Goal: Find specific page/section: Find specific page/section

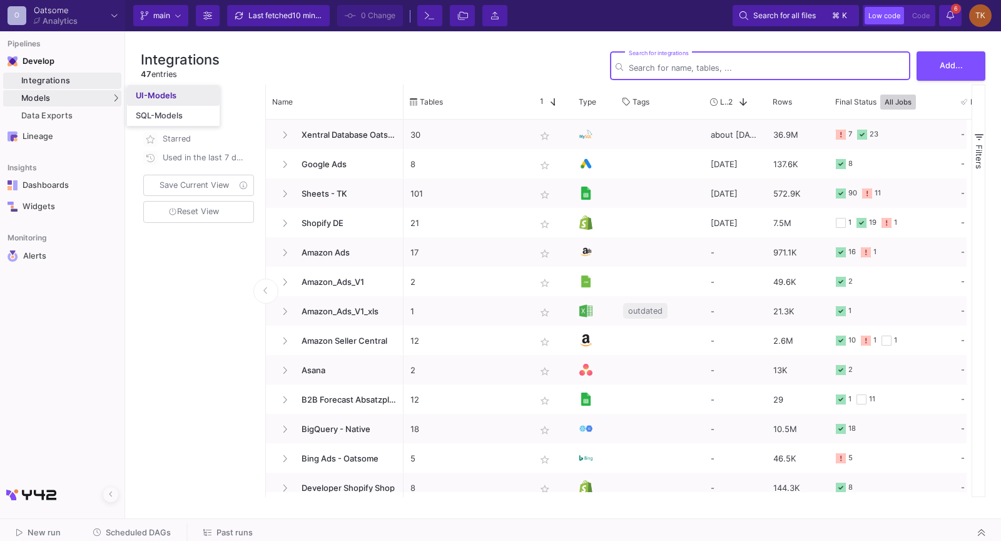
click at [138, 91] on div "UI-Models" at bounding box center [156, 96] width 41 height 10
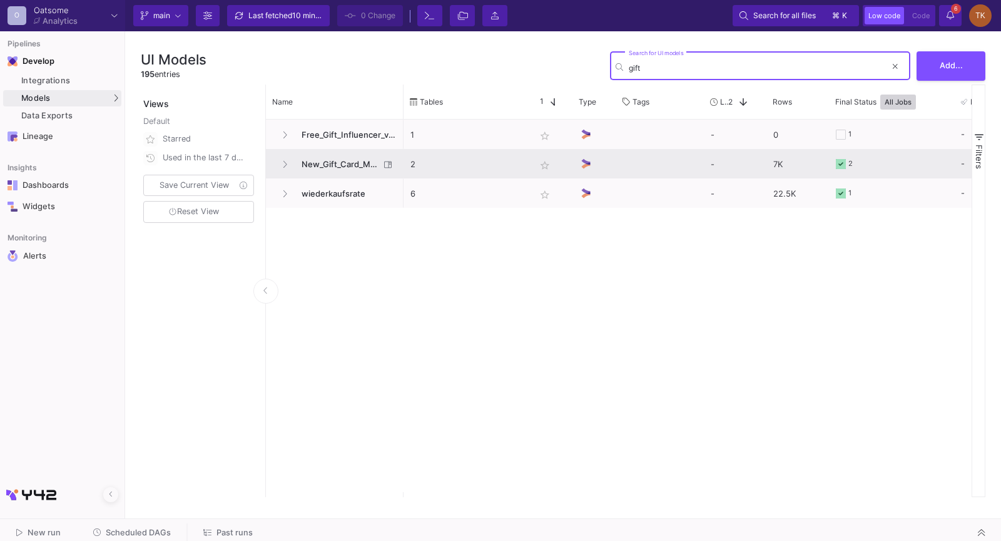
type input "gift"
click at [309, 163] on span "New_Gift_Card_Model" at bounding box center [337, 164] width 86 height 29
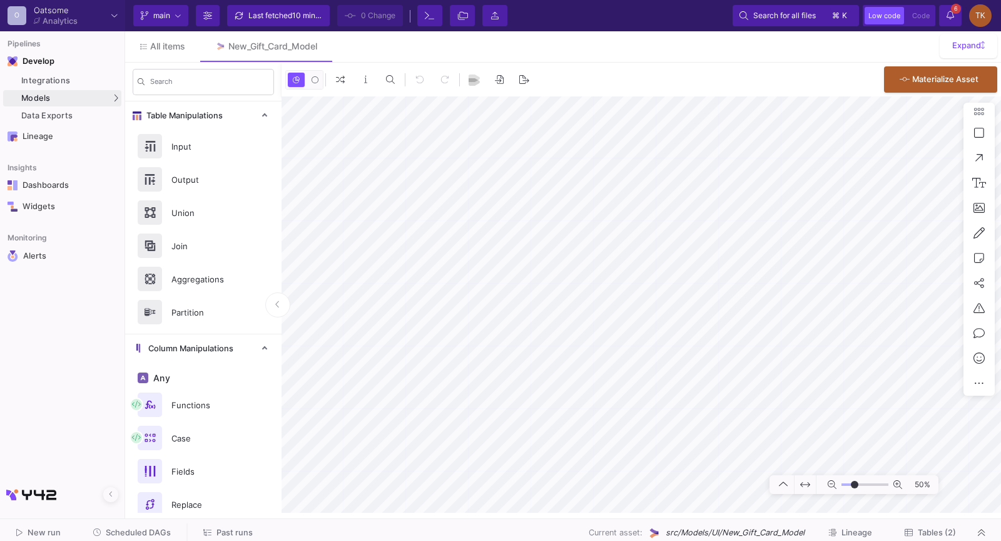
type input "-7"
